Goal: Transaction & Acquisition: Download file/media

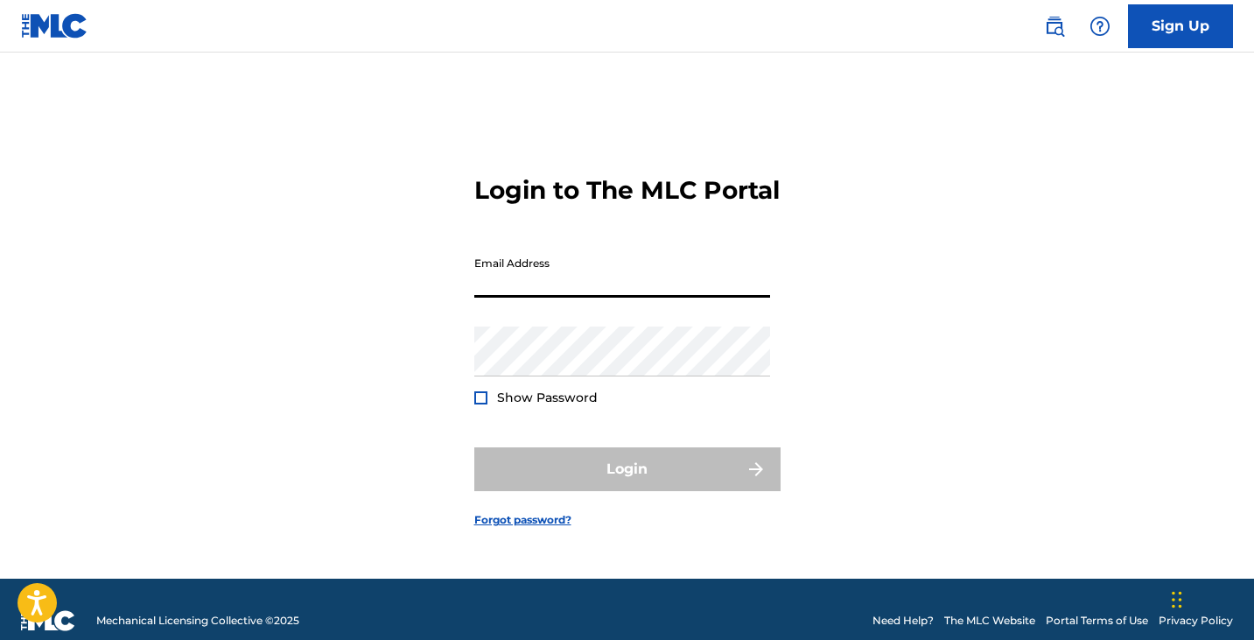
click at [756, 297] on input "Email Address" at bounding box center [622, 273] width 296 height 50
type input "[EMAIL_ADDRESS][PERSON_NAME][DOMAIN_NAME]"
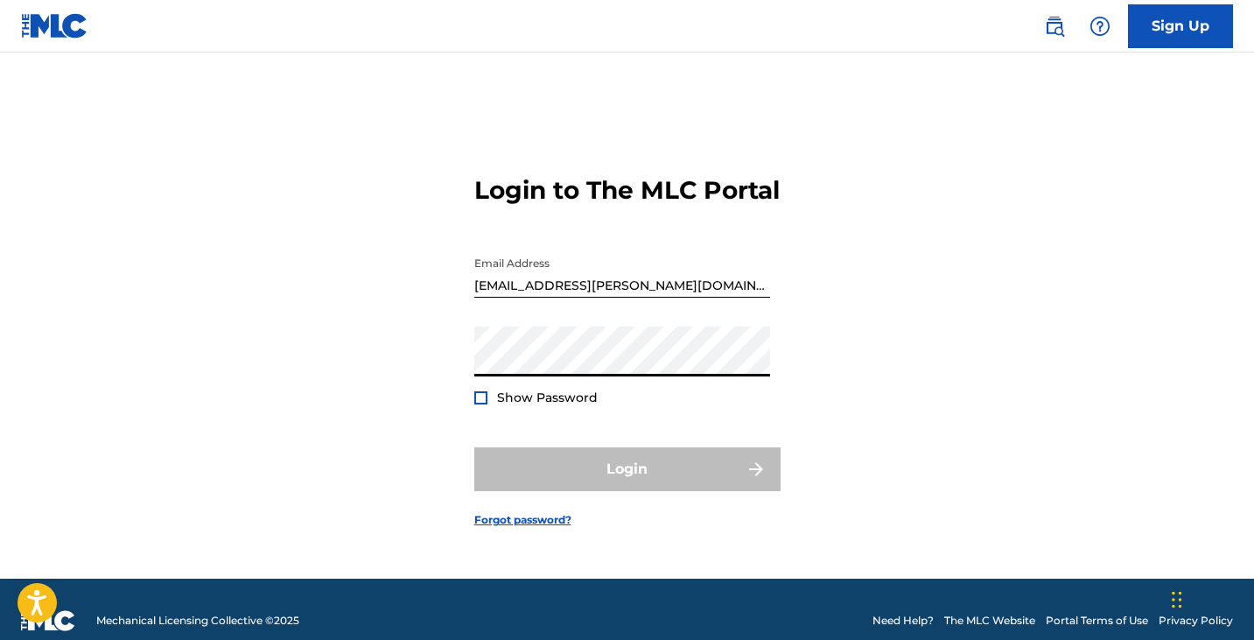
click at [668, 429] on form "Login to The MLC Portal Email Address [EMAIL_ADDRESS][PERSON_NAME][DOMAIN_NAME]…" at bounding box center [627, 337] width 306 height 482
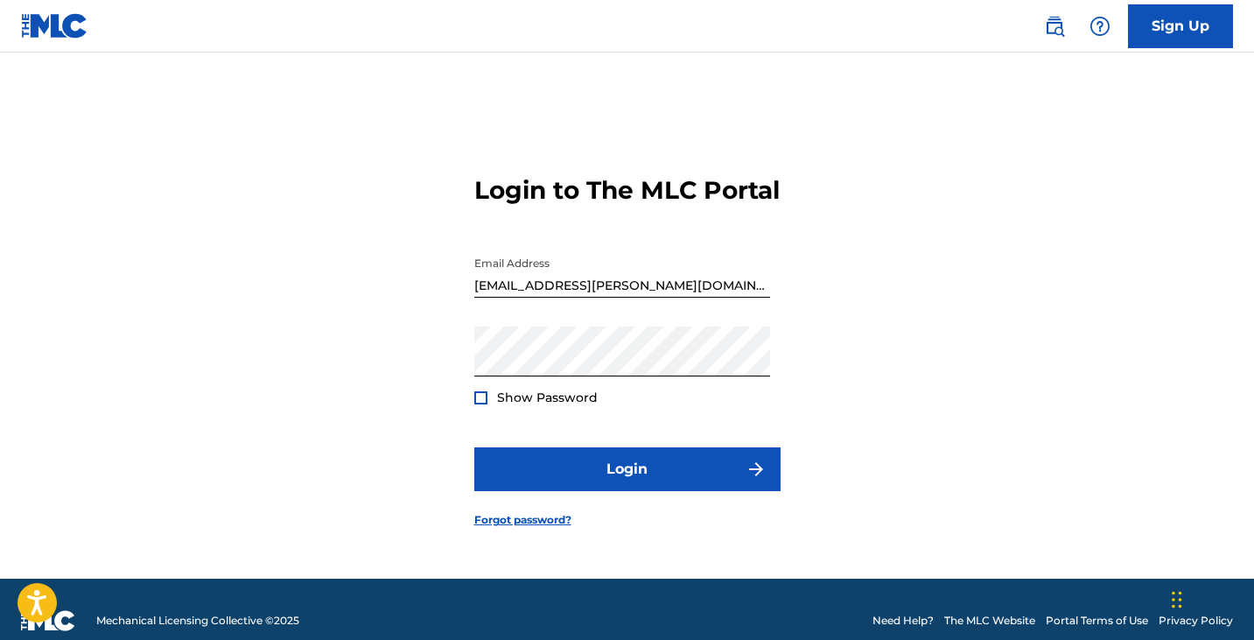
click at [579, 405] on span "Show Password" at bounding box center [547, 397] width 101 height 16
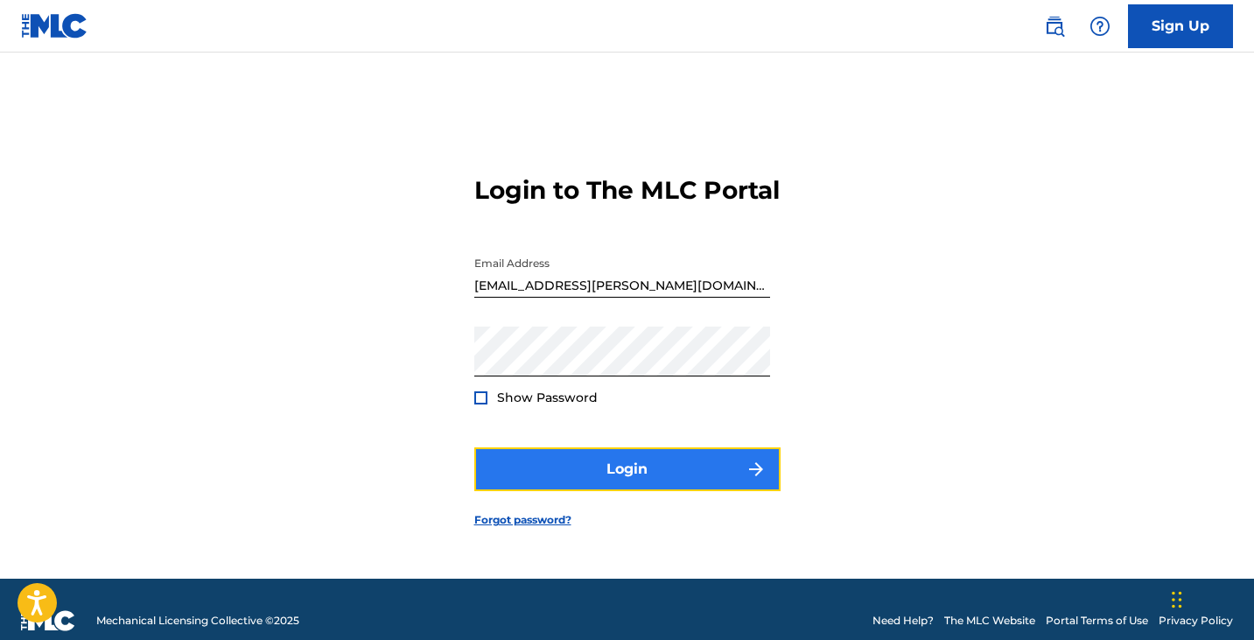
click at [580, 475] on button "Login" at bounding box center [627, 469] width 306 height 44
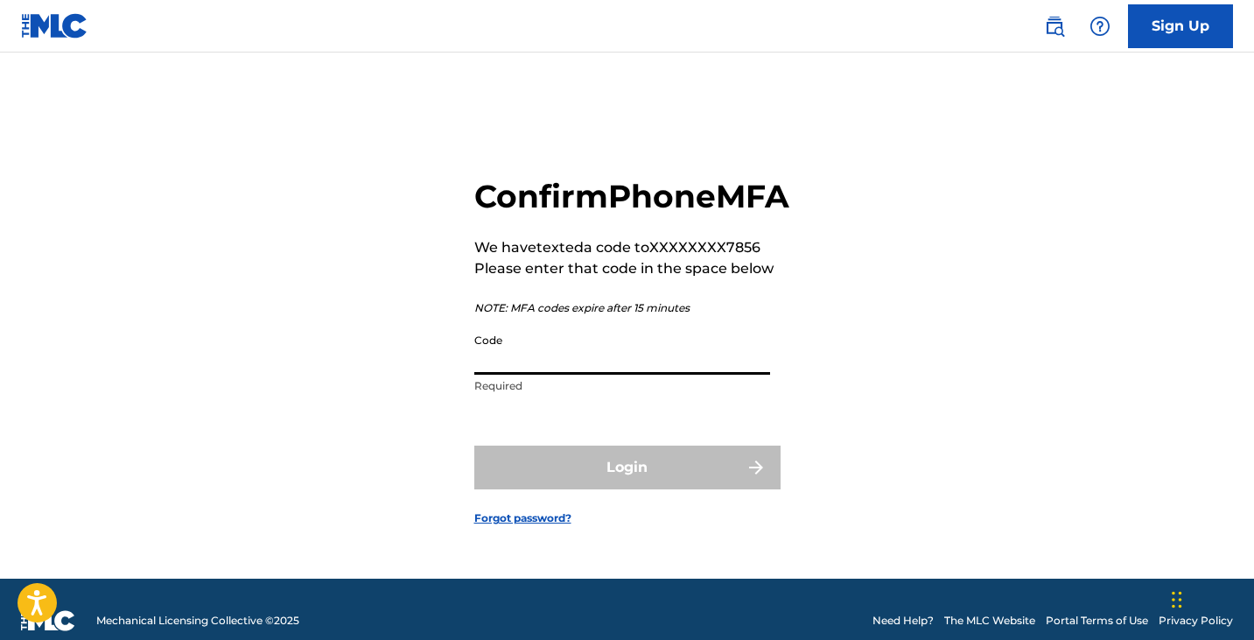
click at [609, 370] on input "Code" at bounding box center [622, 350] width 296 height 50
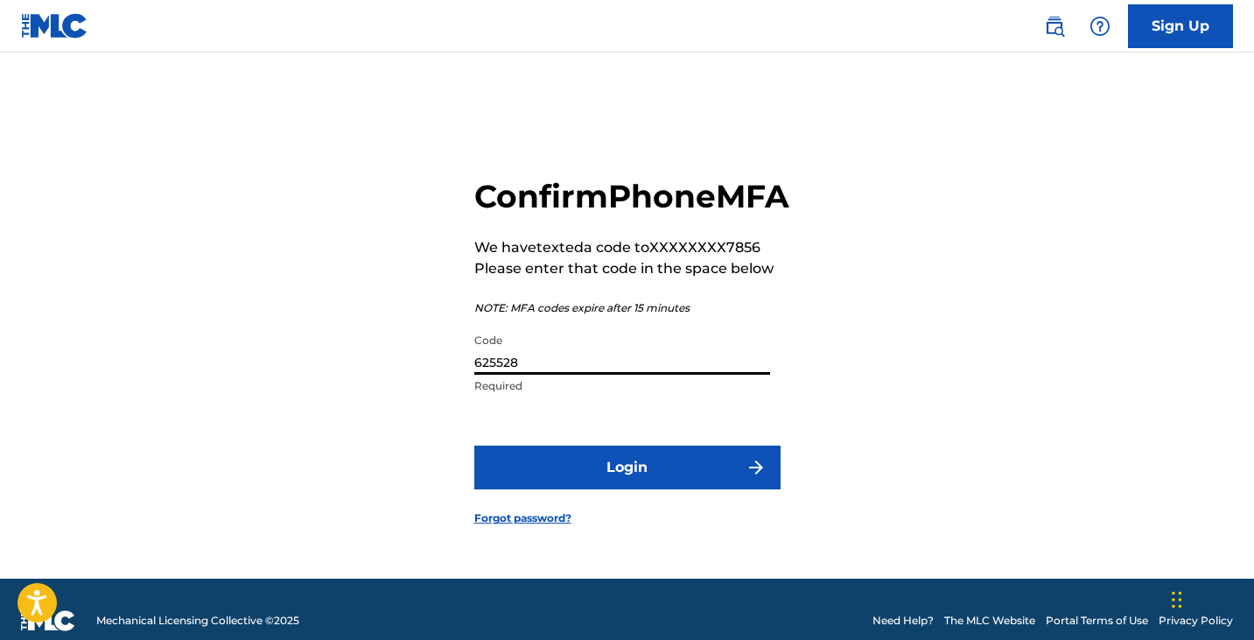
type input "625528"
click at [474, 445] on button "Login" at bounding box center [627, 467] width 306 height 44
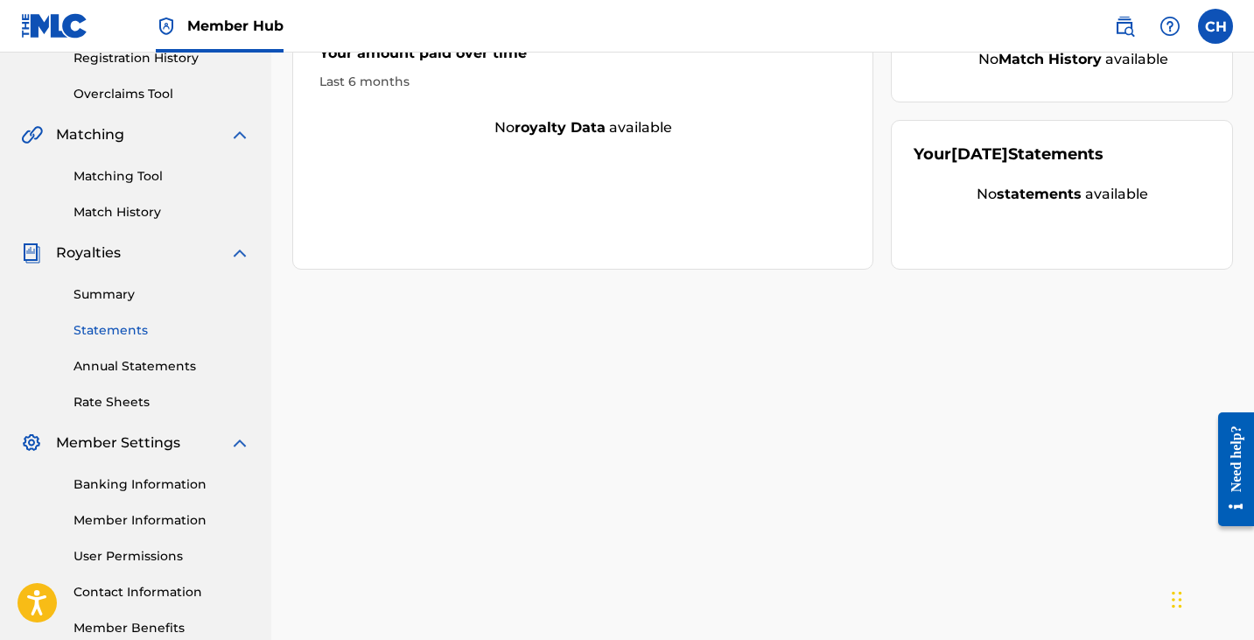
scroll to position [344, 0]
click at [134, 402] on link "Rate Sheets" at bounding box center [161, 401] width 177 height 18
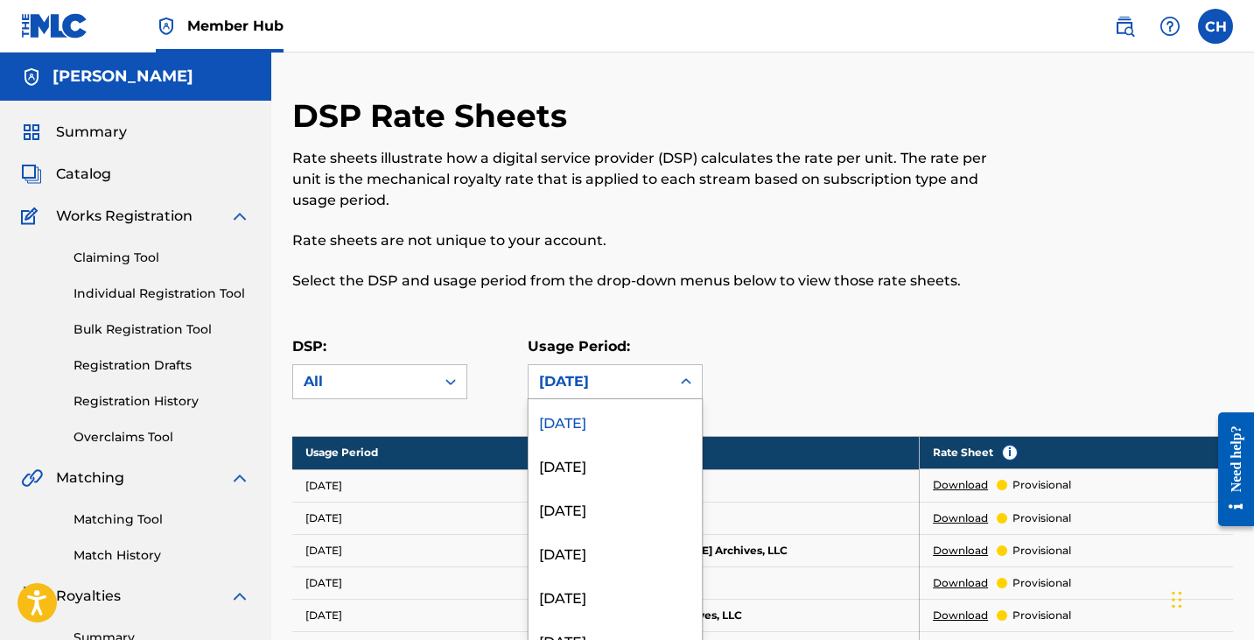
scroll to position [23, 0]
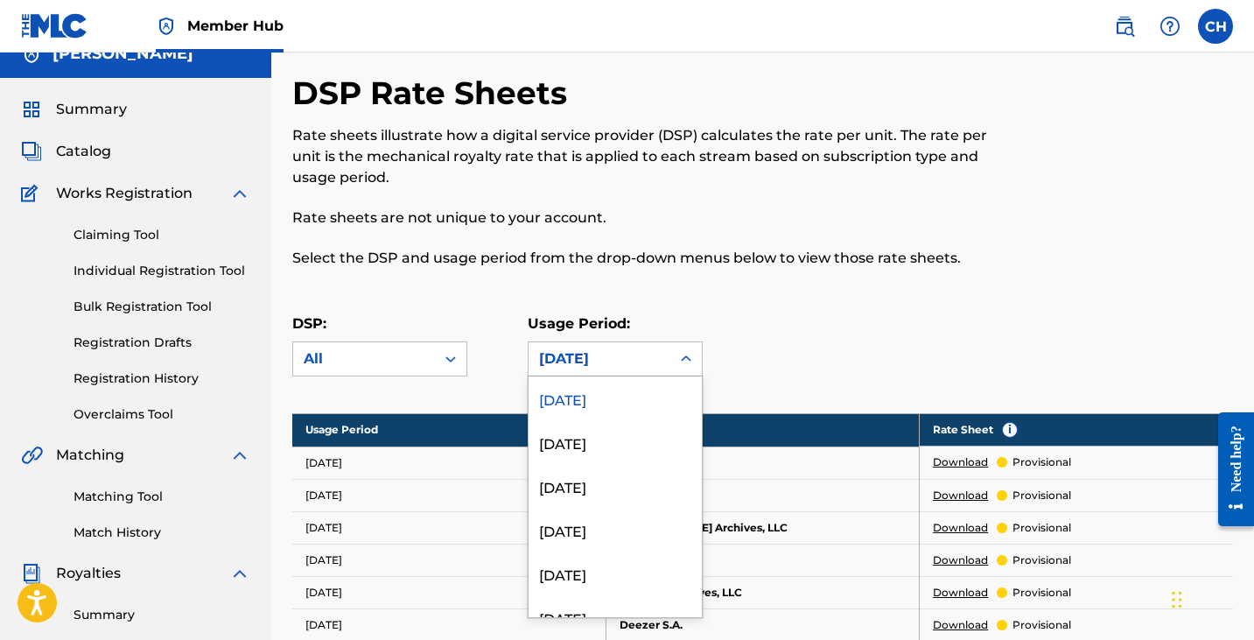
click at [570, 375] on div "[DATE]" at bounding box center [615, 358] width 175 height 35
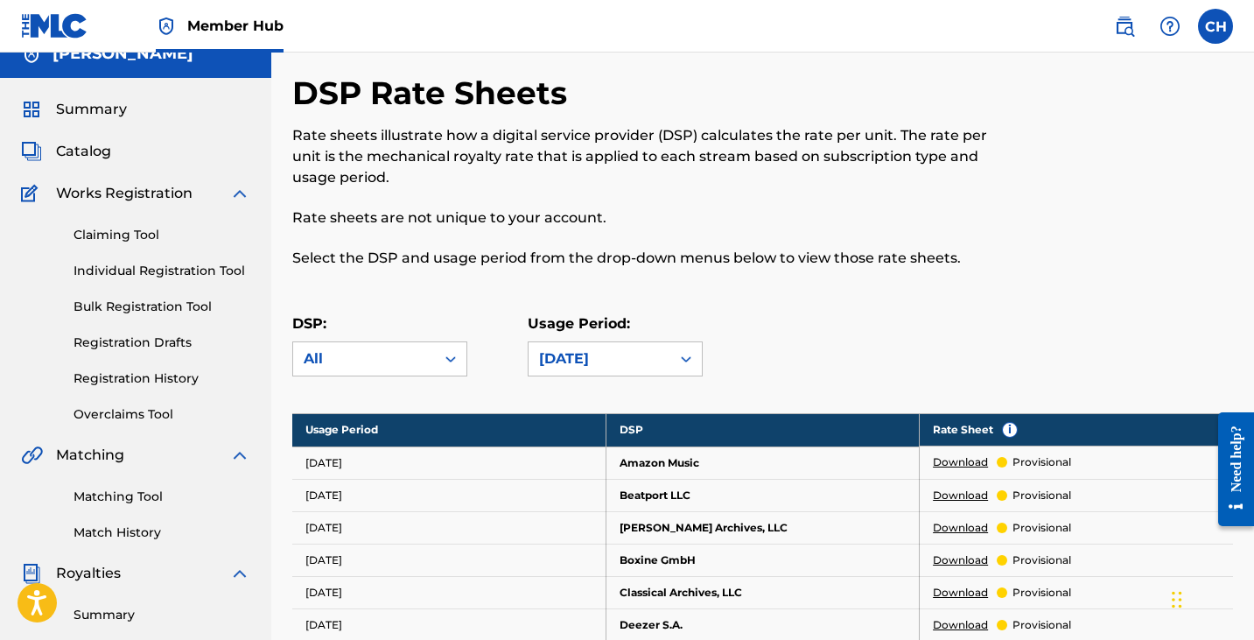
click at [819, 386] on div "DSP: All Usage Period: [DATE]" at bounding box center [762, 352] width 941 height 79
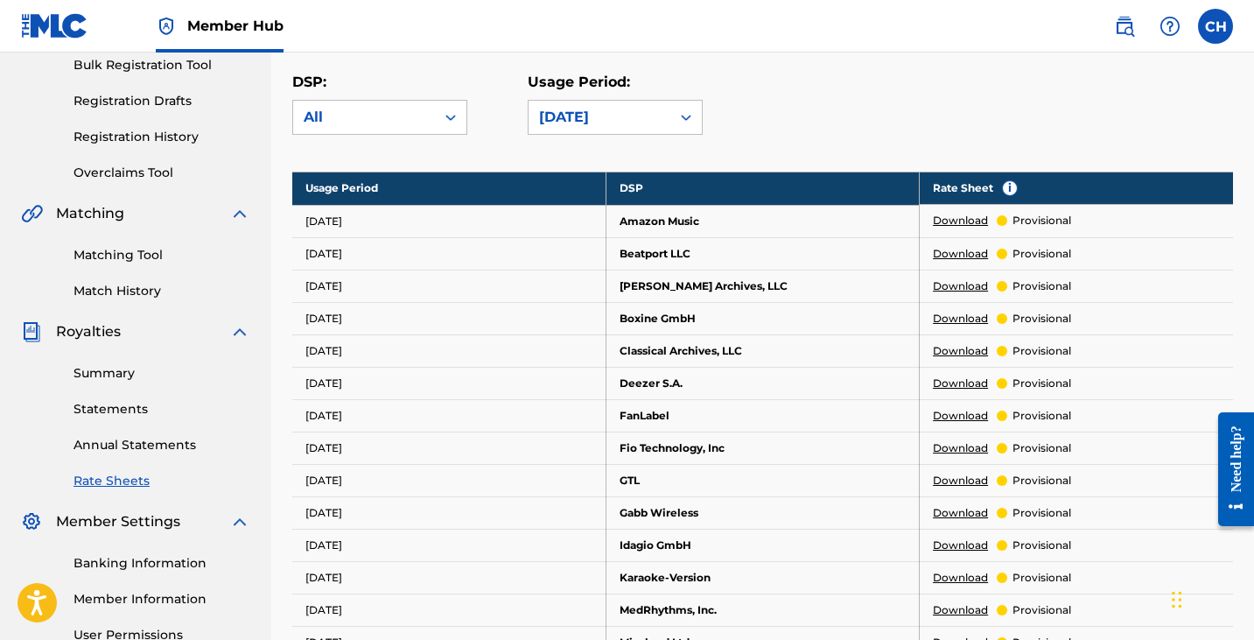
scroll to position [266, 0]
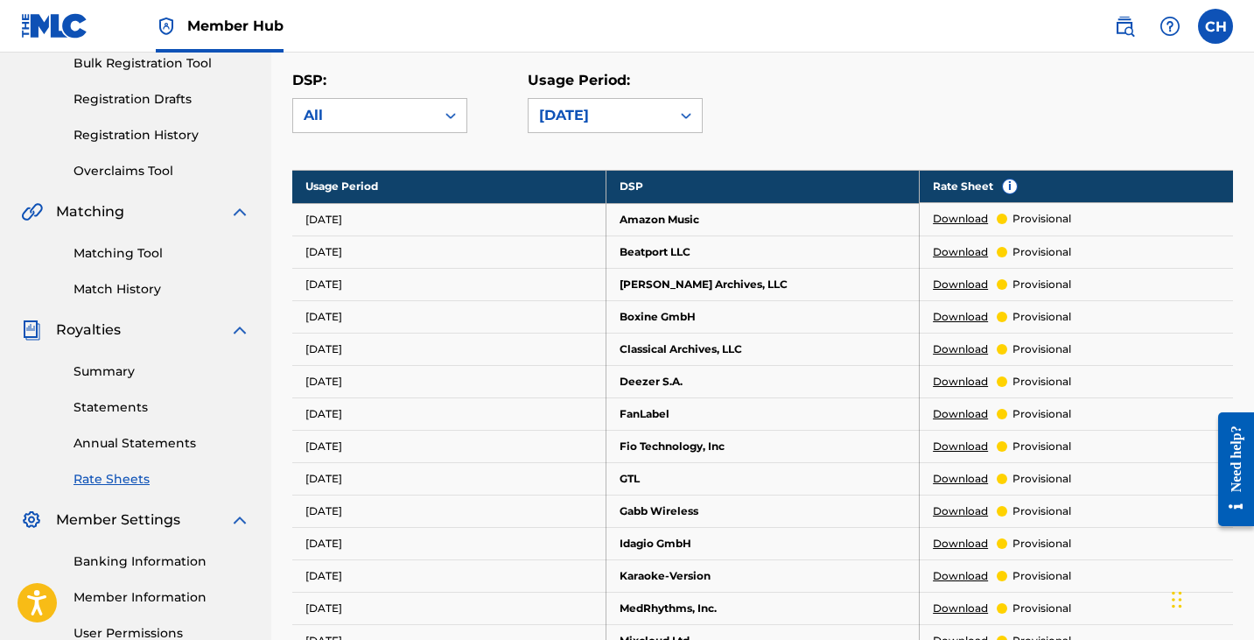
click at [974, 220] on link "Download" at bounding box center [960, 219] width 55 height 16
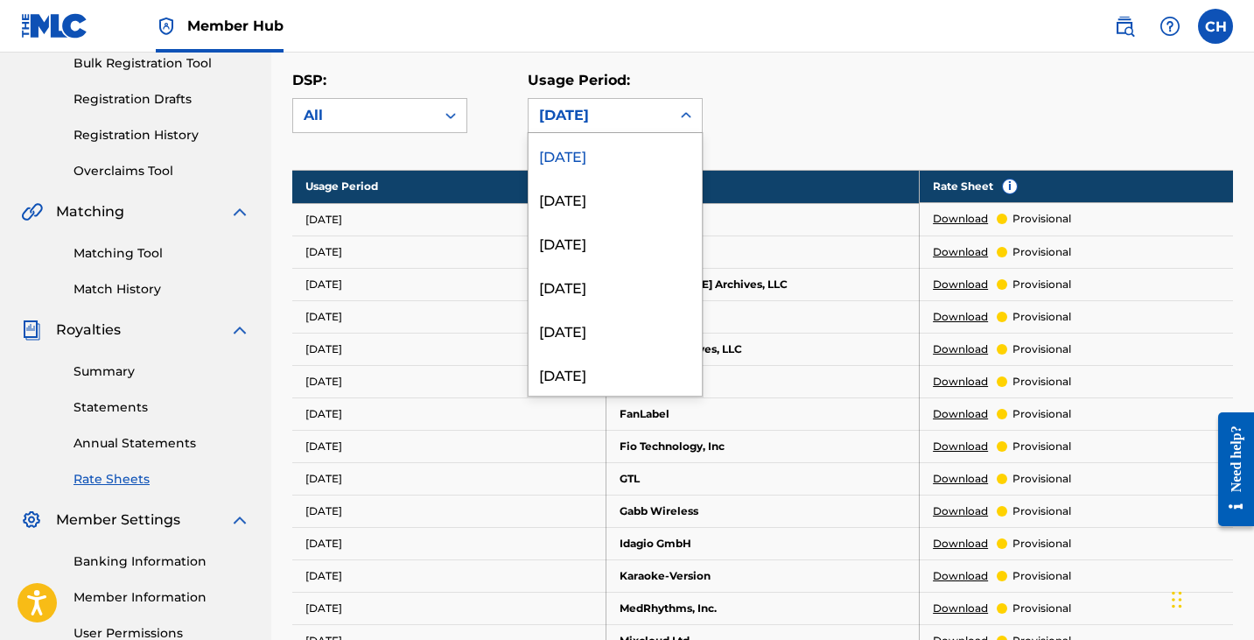
click at [670, 122] on div at bounding box center [685, 115] width 31 height 31
click at [649, 213] on div "[DATE]" at bounding box center [614, 199] width 173 height 44
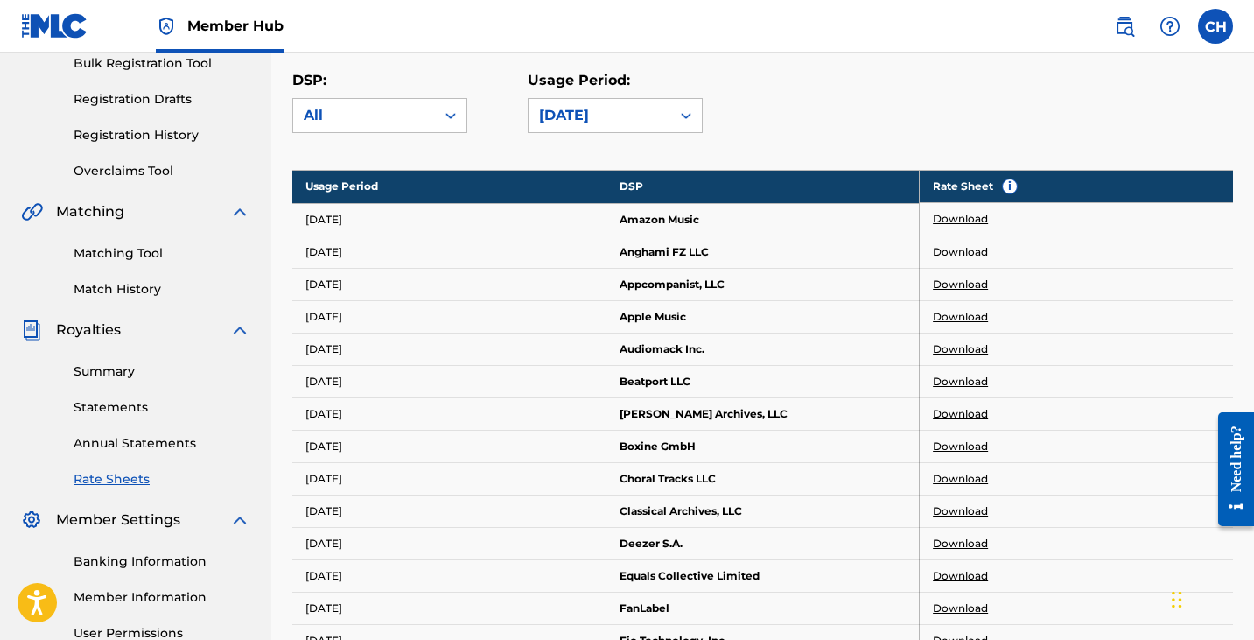
click at [952, 212] on link "Download" at bounding box center [960, 219] width 55 height 16
